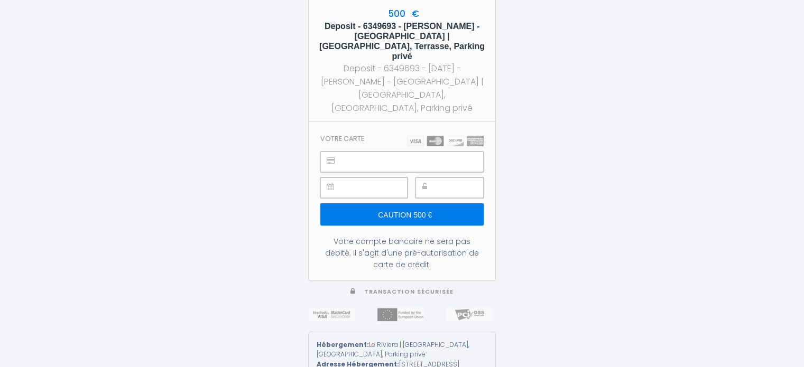
click at [632, 58] on div "500 € Deposit - 6349693 - Janine Cutrone - Le Riviera | Front de mer, Terrasse,…" at bounding box center [402, 183] width 804 height 367
click at [404, 203] on input "Caution 500 €" at bounding box center [401, 214] width 163 height 22
click at [666, 209] on div "500 € Deposit - 6349693 - Janine Cutrone - Le Riviera | Front de mer, Terrasse,…" at bounding box center [402, 183] width 804 height 367
click at [633, 156] on div "500 € Deposit - 6349693 - Janine Cutrone - Le Riviera | Front de mer, Terrasse,…" at bounding box center [402, 183] width 804 height 367
click at [440, 204] on input "Caution 500 €" at bounding box center [401, 214] width 163 height 22
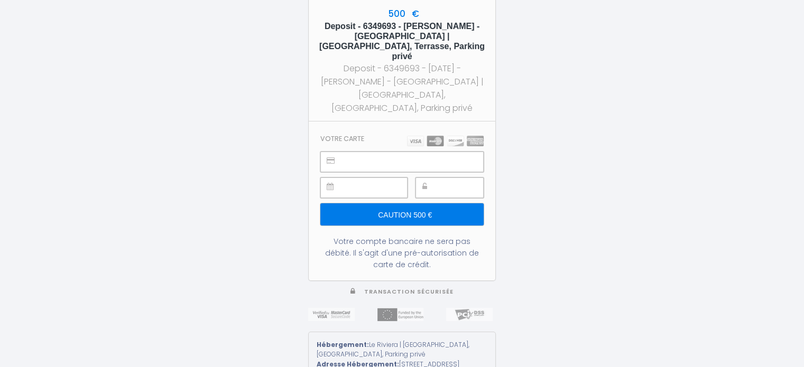
type input "Caution 500 €"
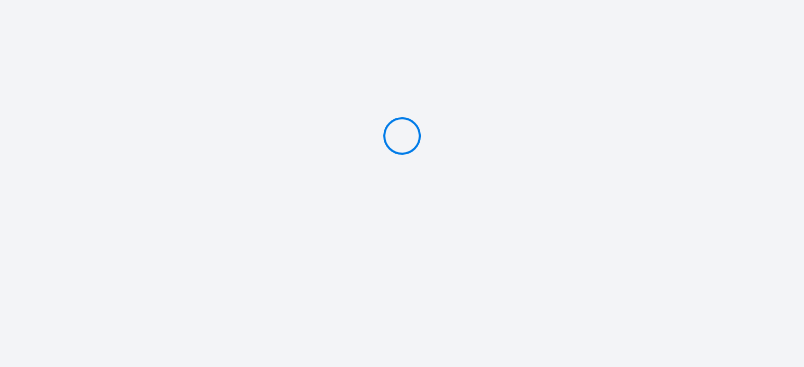
click at [652, 140] on div at bounding box center [402, 136] width 804 height 272
click at [523, 215] on div at bounding box center [402, 136] width 804 height 272
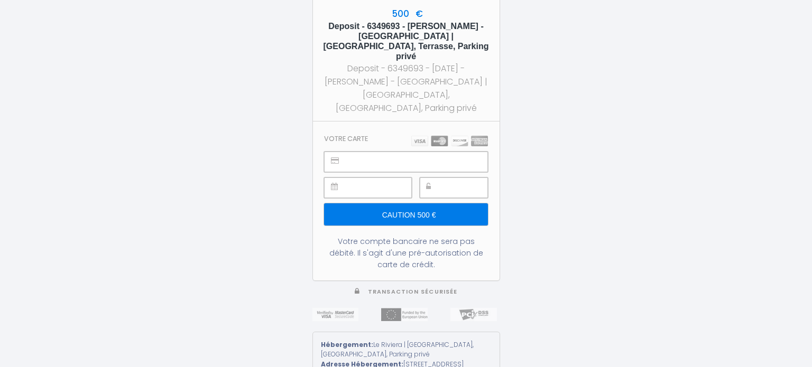
type input "Caution 500 €"
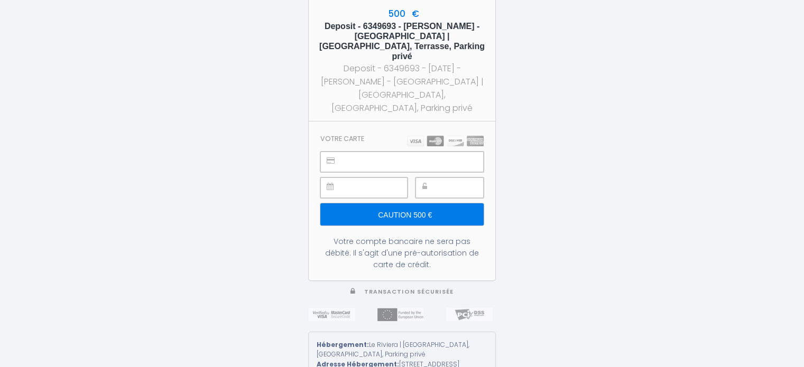
click at [567, 118] on div "500 € Deposit - 6349693 - Janine Cutrone - Le Riviera | Front de mer, Terrasse,…" at bounding box center [402, 183] width 804 height 367
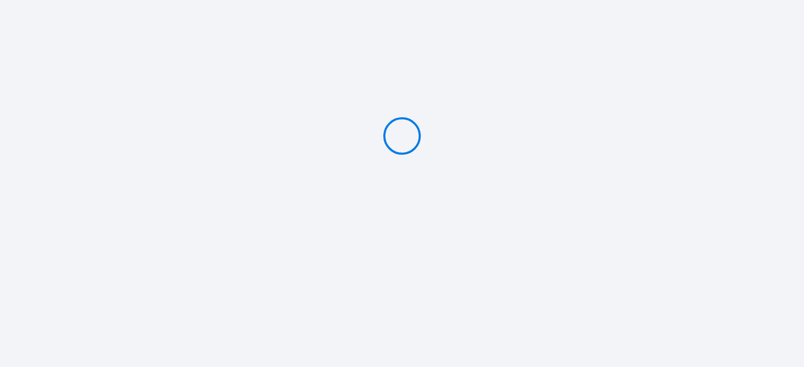
type input "Caution 500 €"
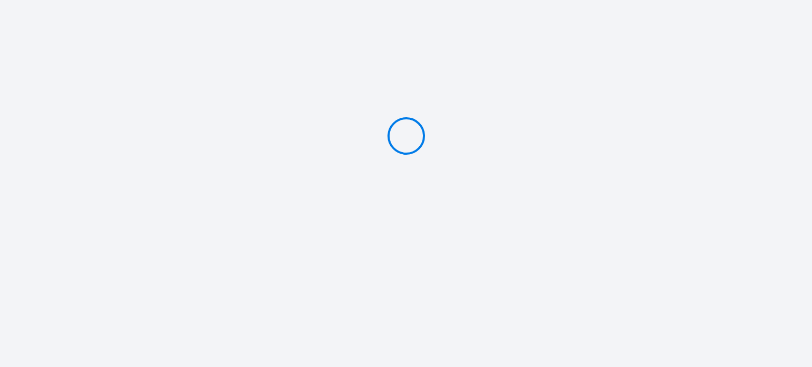
type input "Caution 500 €"
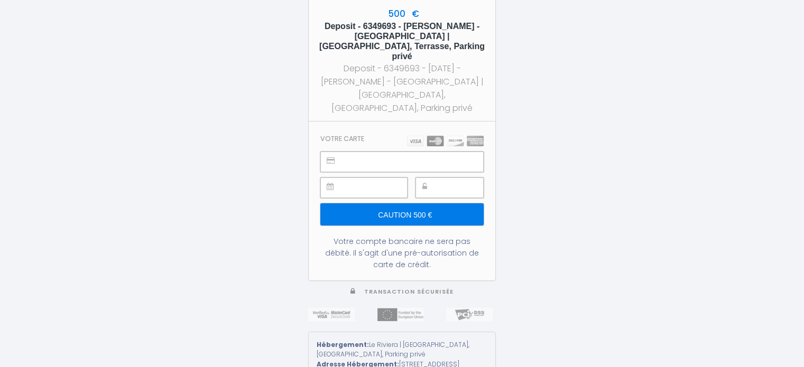
click at [557, 230] on div "500 € Deposit - 6349693 - Janine Cutrone - Le Riviera | Front de mer, Terrasse,…" at bounding box center [402, 183] width 804 height 367
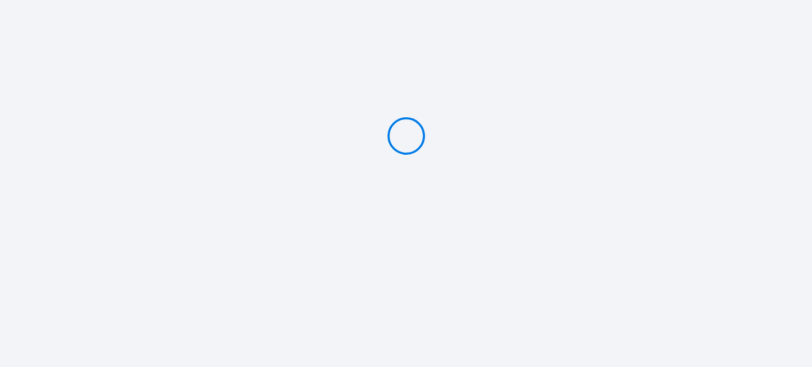
type input "Caution 500 €"
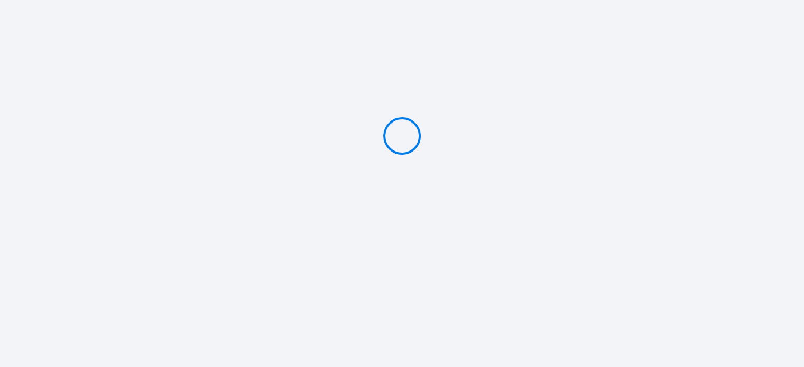
type input "Caution 500 €"
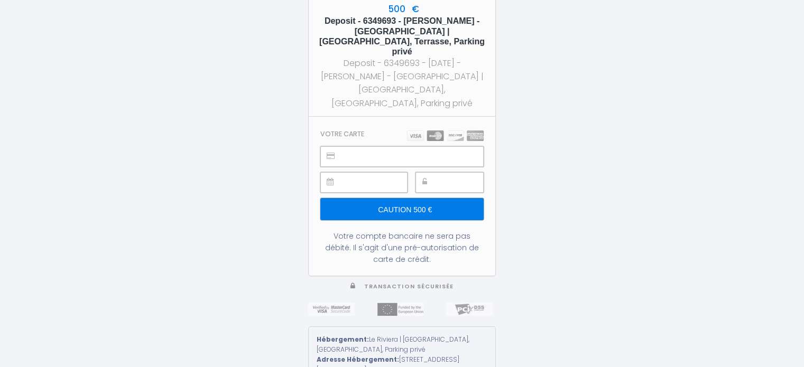
drag, startPoint x: 674, startPoint y: 123, endPoint x: 637, endPoint y: 123, distance: 36.5
click at [674, 123] on div "500 € Deposit - 6349693 - Janine Cutrone - Le Riviera | Front de mer, Terrasse,…" at bounding box center [402, 183] width 804 height 367
click at [530, 141] on div "500 € Deposit - 6349693 - Janine Cutrone - Le Riviera | Front de mer, Terrasse,…" at bounding box center [402, 183] width 804 height 367
click at [412, 198] on input "Caution 500 €" at bounding box center [401, 209] width 163 height 22
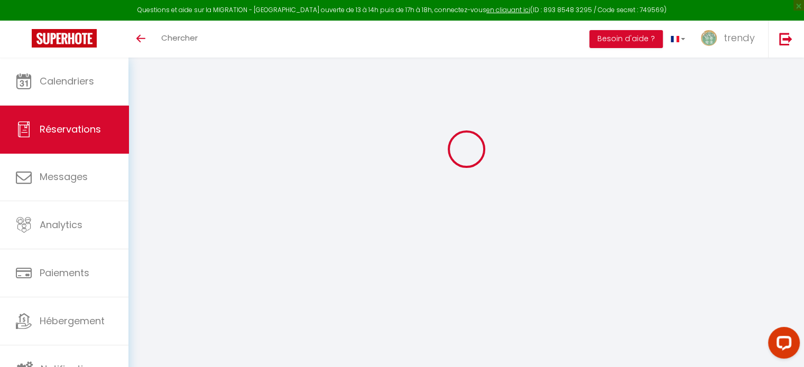
select select "0"
select select
checkbox input "false"
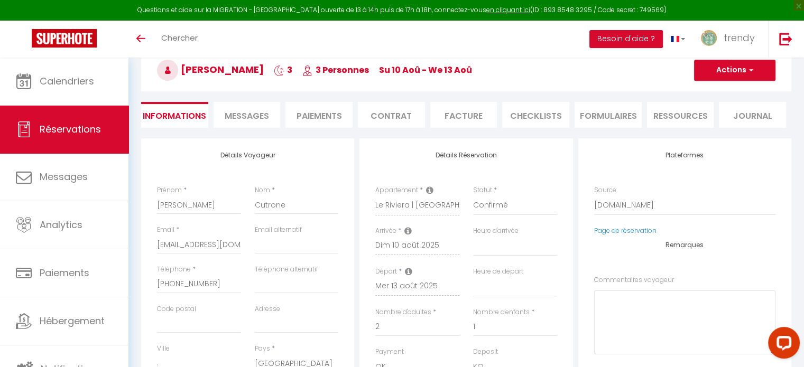
select select
checkbox input "false"
type voyageur0 "** THIS RESERVATION HAS BEEN PRE-PAID ** Reservation has a cancellation grace p…"
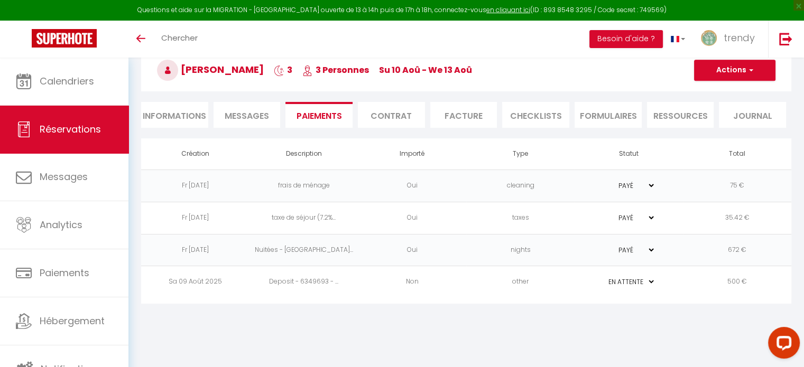
click at [643, 277] on select "PAYÉ EN ATTENTE" at bounding box center [628, 282] width 53 height 10
click at [274, 280] on td "Deposit - 6349693 - ..." at bounding box center [303, 282] width 108 height 32
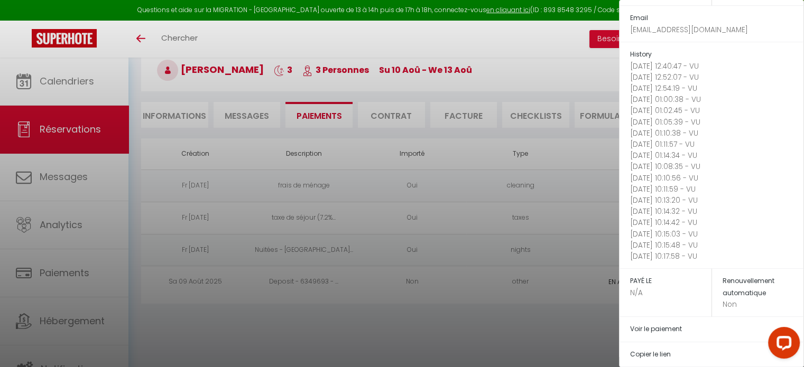
scroll to position [230, 0]
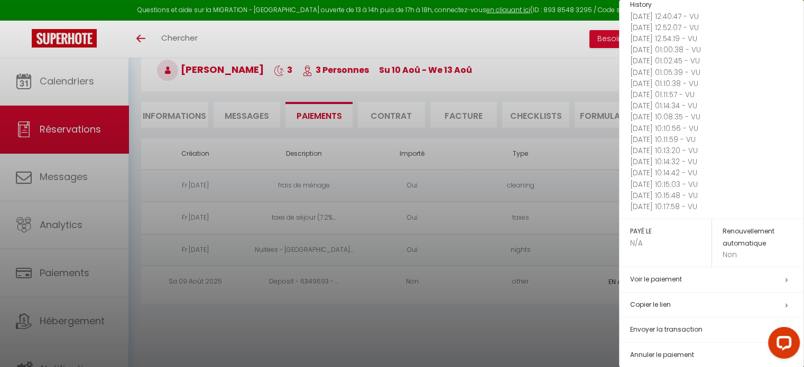
click at [590, 333] on div at bounding box center [402, 183] width 804 height 367
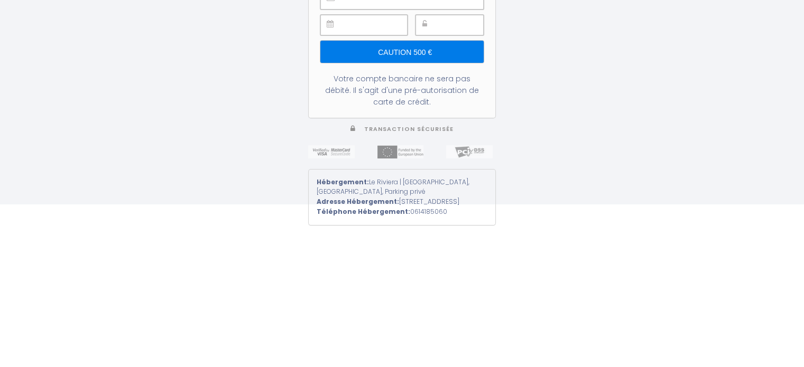
scroll to position [57, 0]
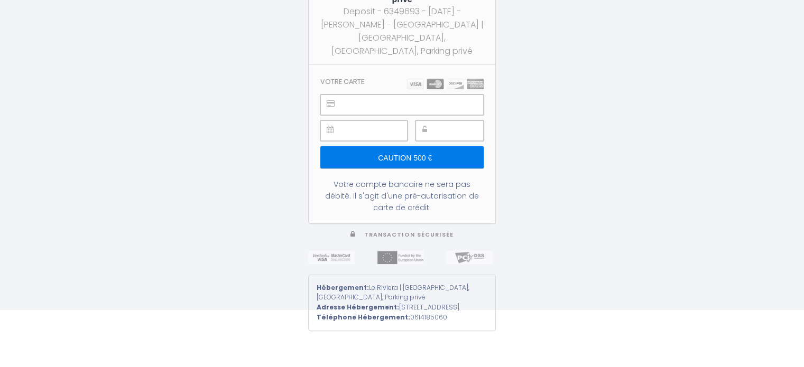
click at [635, 139] on div "500 € Deposit - 6349693 - Janine Cutrone - Le Riviera | Front de mer, Terrasse,…" at bounding box center [402, 126] width 804 height 367
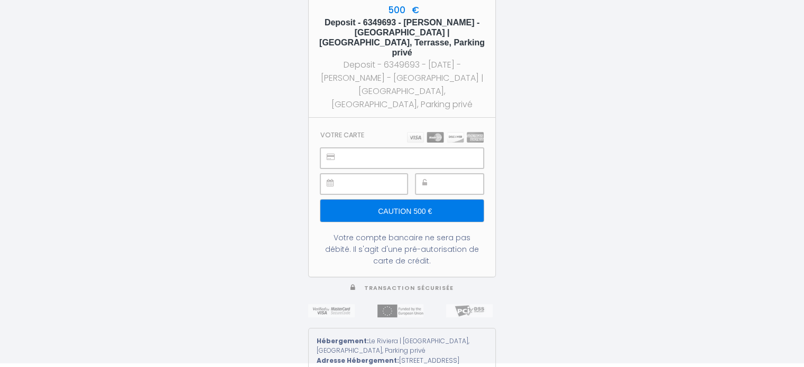
scroll to position [0, 0]
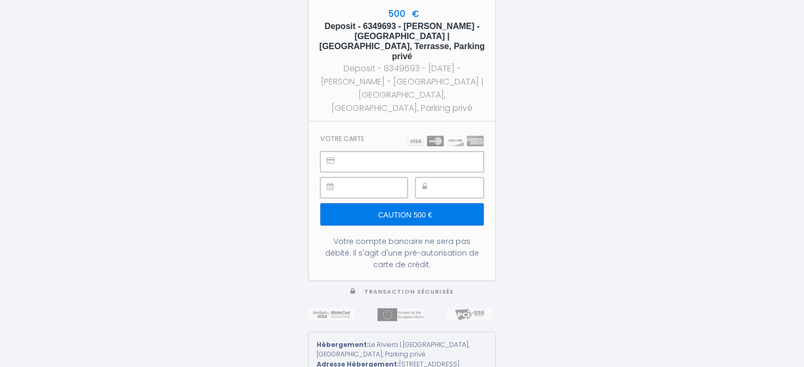
click at [702, 78] on div "500 € Deposit - 6349693 - Janine Cutrone - Le Riviera | Front de mer, Terrasse,…" at bounding box center [402, 183] width 804 height 367
click at [433, 178] on div at bounding box center [449, 188] width 68 height 21
click at [547, 163] on div "500 € Deposit - 6349693 - Janine Cutrone - Le Riviera | Front de mer, Terrasse,…" at bounding box center [402, 183] width 804 height 367
click at [458, 203] on input "Caution 500 €" at bounding box center [401, 214] width 163 height 22
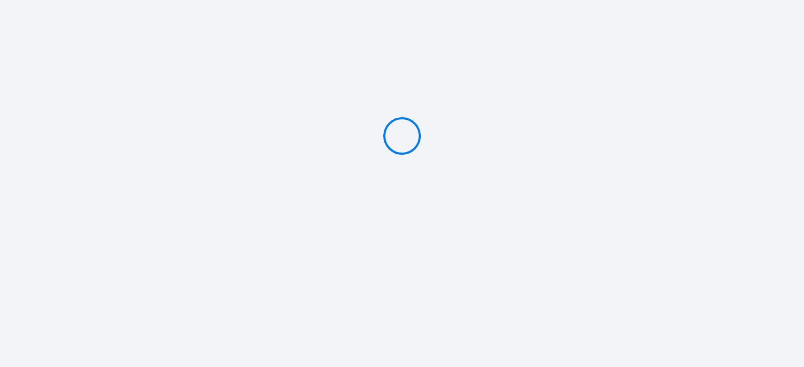
type input "Caution 500 €"
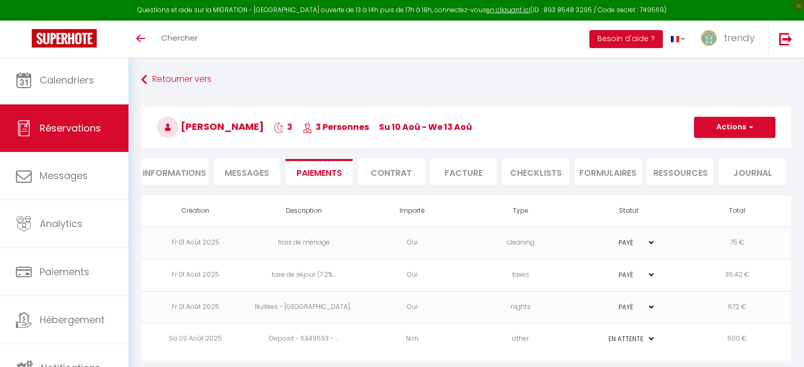
select select "0"
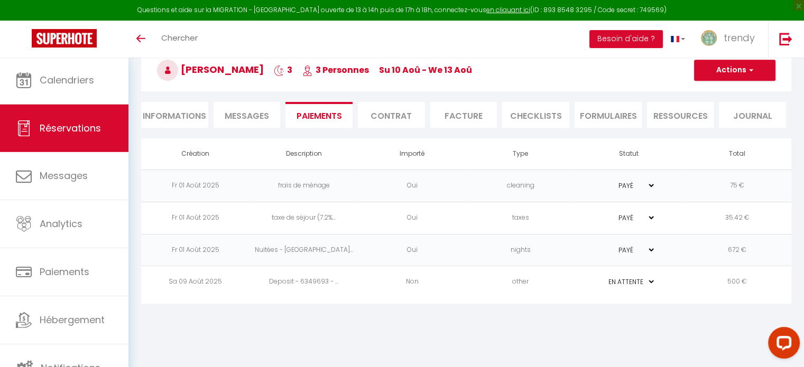
scroll to position [230, 0]
